Goal: Information Seeking & Learning: Learn about a topic

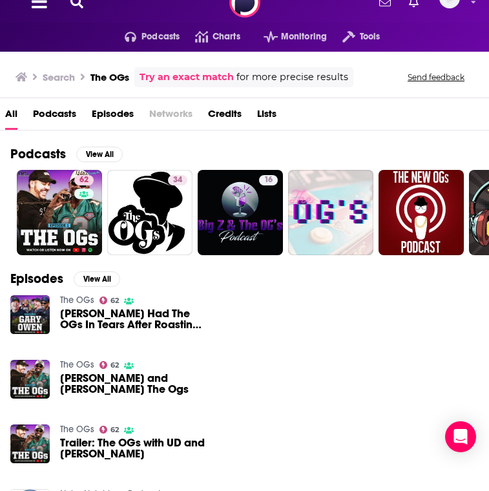
scroll to position [23, 0]
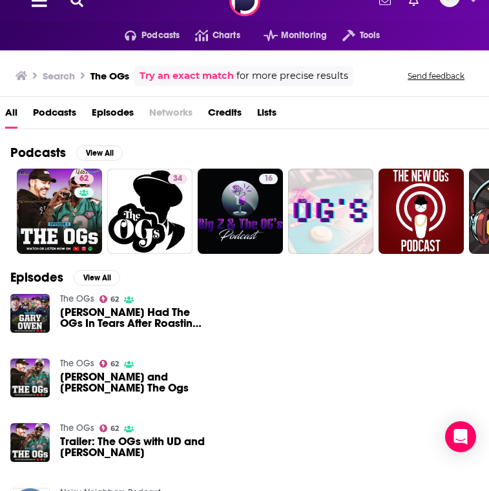
click at [78, 6] on button at bounding box center [77, 1] width 21 height 15
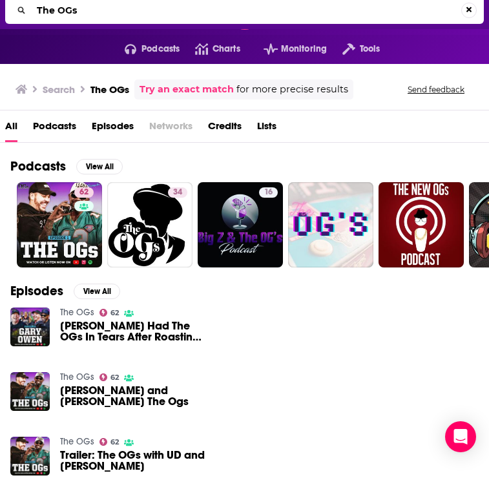
click at [127, 14] on input "The OGs" at bounding box center [247, 10] width 430 height 21
type input "huddle & flow"
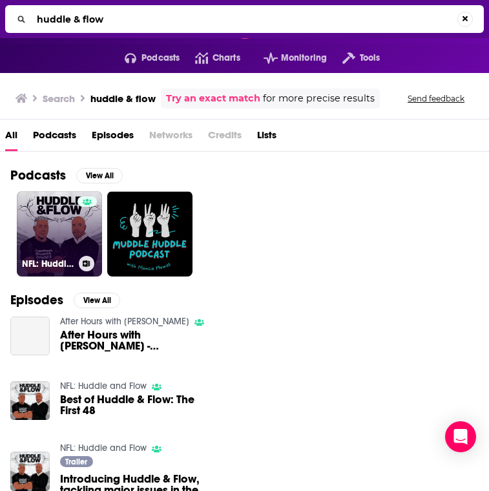
click at [67, 208] on link "NFL: Huddle and Flow" at bounding box center [59, 233] width 85 height 85
